Goal: Book appointment/travel/reservation

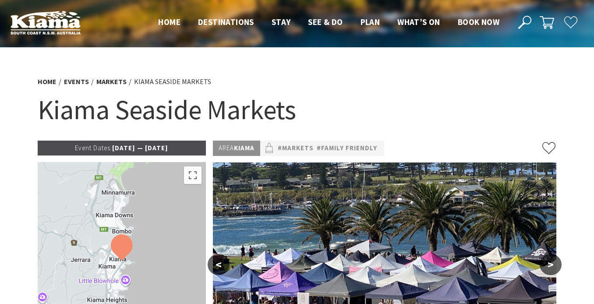
scroll to position [3, 0]
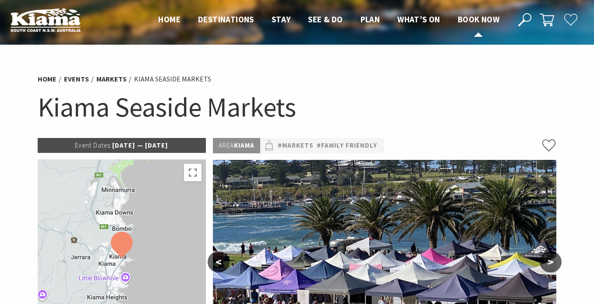
click at [472, 18] on span "Book now" at bounding box center [479, 19] width 42 height 11
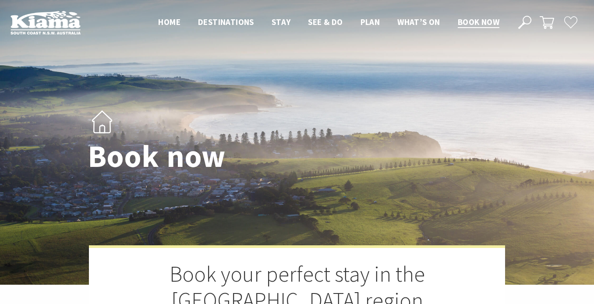
select select "3"
select select "2"
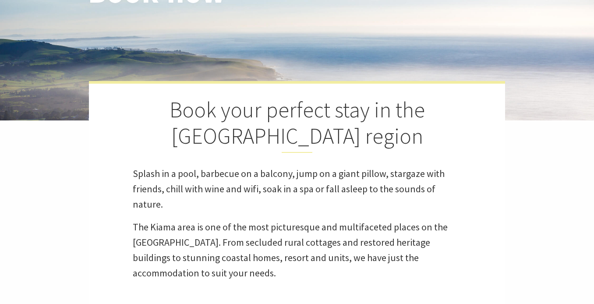
scroll to position [140, 0]
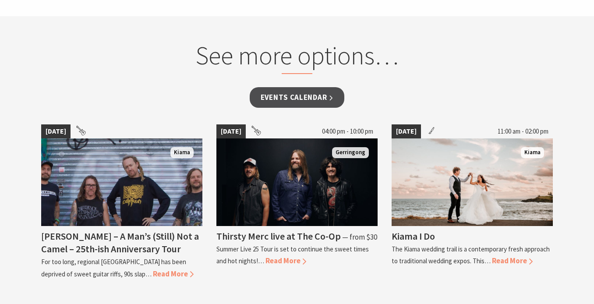
scroll to position [742, 0]
